Goal: Check status: Check status

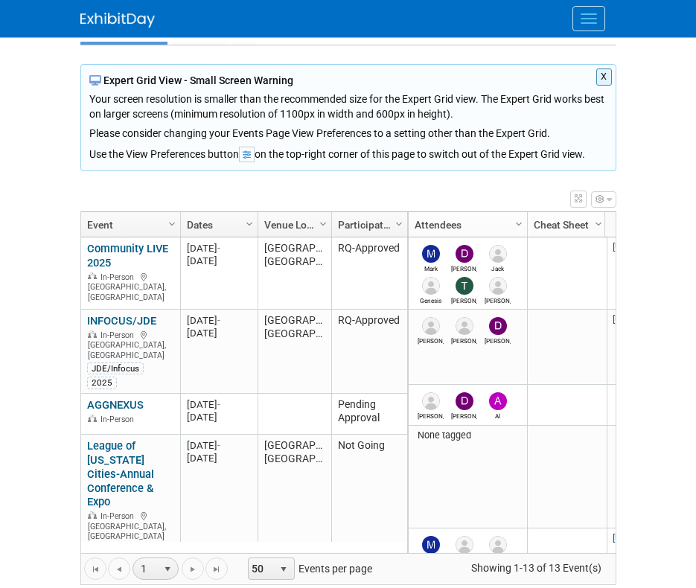
scroll to position [83, 0]
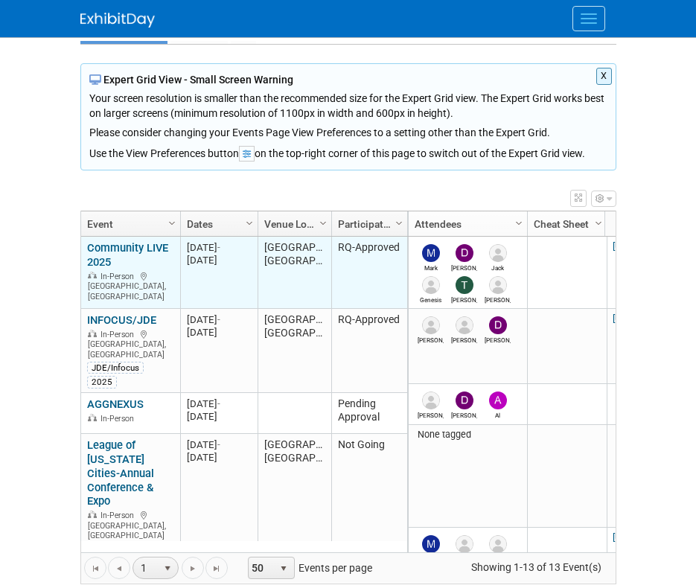
click at [128, 254] on link "Community LIVE 2025" at bounding box center [127, 255] width 81 height 28
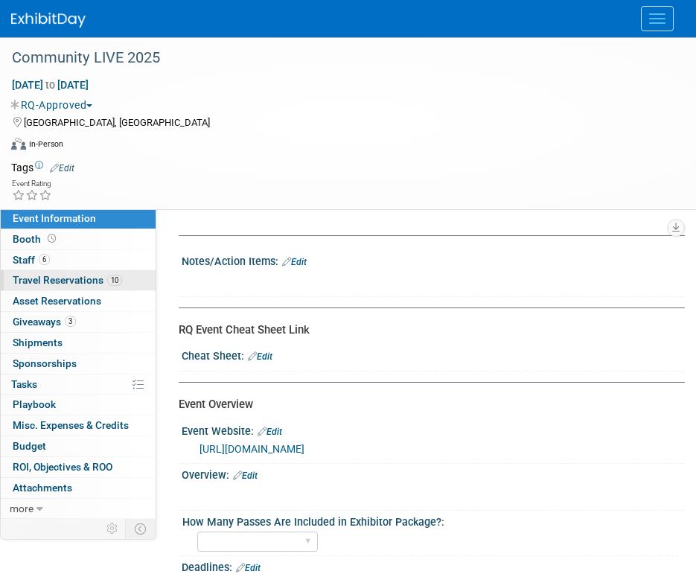
click at [100, 275] on span "Travel Reservations 10" at bounding box center [67, 280] width 109 height 12
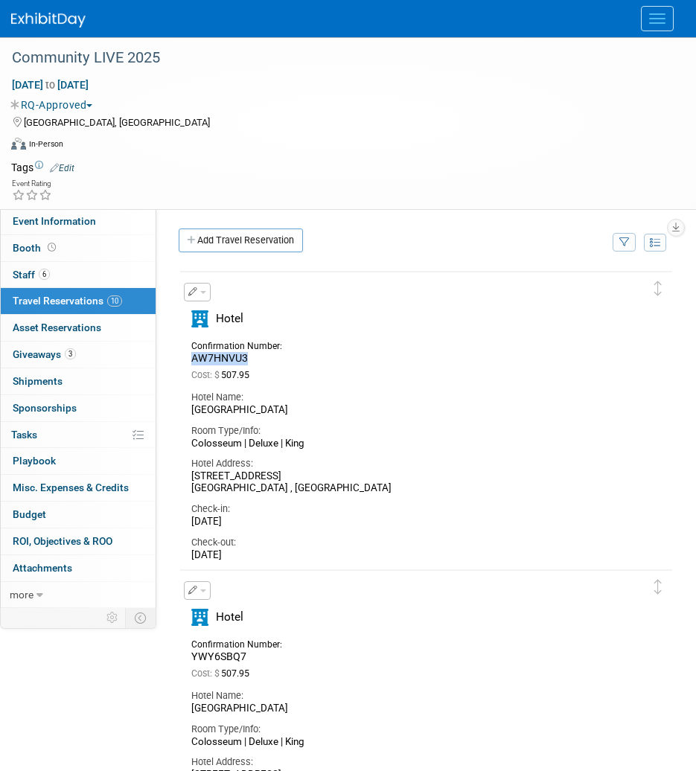
drag, startPoint x: 255, startPoint y: 363, endPoint x: 188, endPoint y: 358, distance: 67.2
click at [188, 358] on div "Confirmation Number: AW7HNVU3" at bounding box center [242, 350] width 125 height 29
copy span "AW7HNVU3"
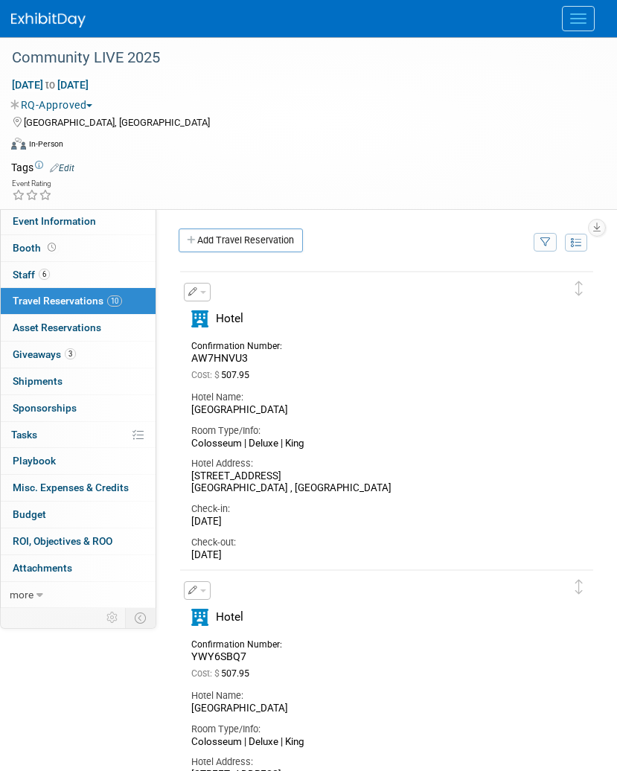
click at [300, 184] on div "Event Rating" at bounding box center [299, 191] width 598 height 26
click at [421, 132] on div "Aug 25, 2025 to Aug 28, 2025 (4 days) Aug 25, 2025 to Aug 28, 2025 RQ-Approved …" at bounding box center [299, 117] width 598 height 80
click at [501, 576] on div "Hotel Name:" at bounding box center [375, 695] width 368 height 13
click at [80, 272] on link "6 Staff 6" at bounding box center [78, 275] width 155 height 26
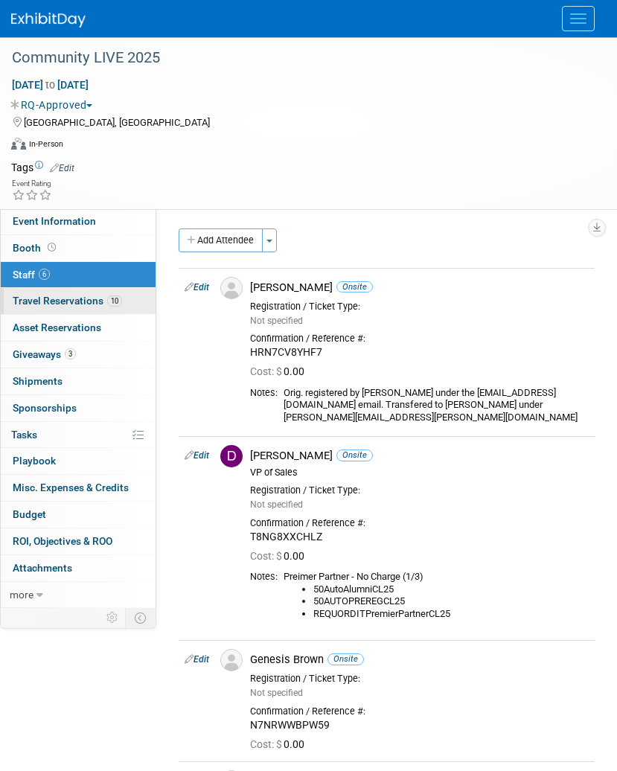
click at [92, 295] on span "Travel Reservations 10" at bounding box center [67, 301] width 109 height 12
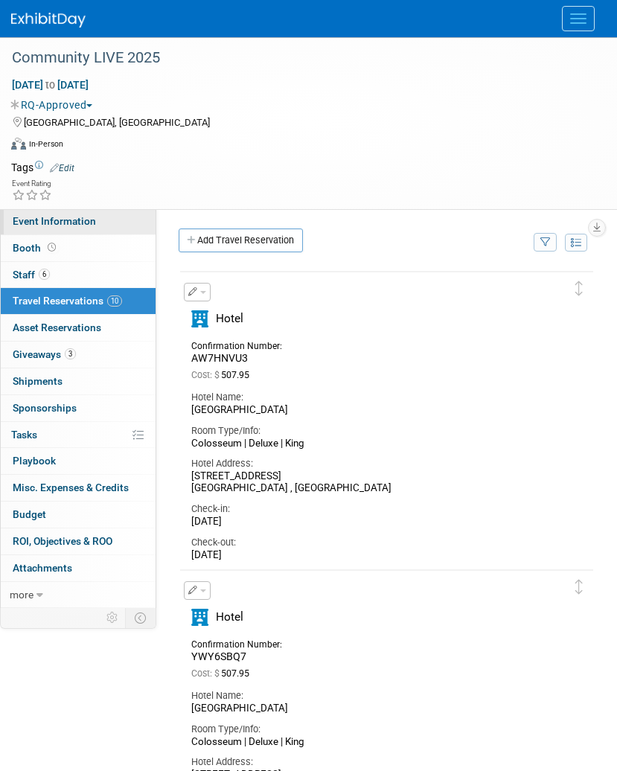
click at [82, 216] on span "Event Information" at bounding box center [54, 221] width 83 height 12
